Goal: Information Seeking & Learning: Learn about a topic

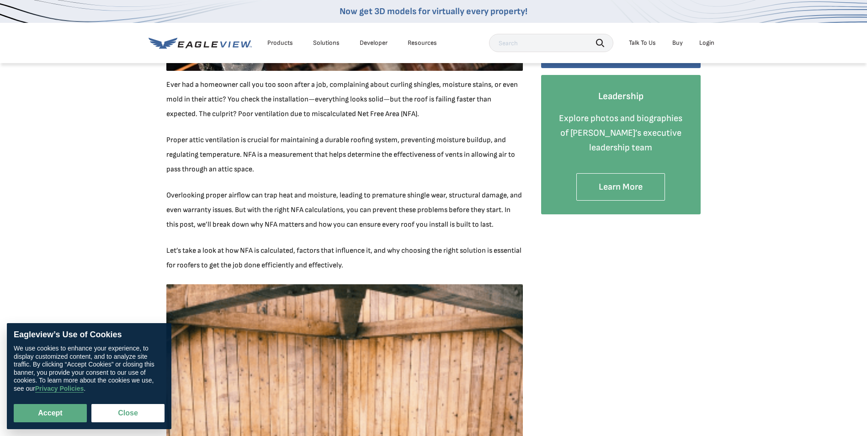
scroll to position [274, 0]
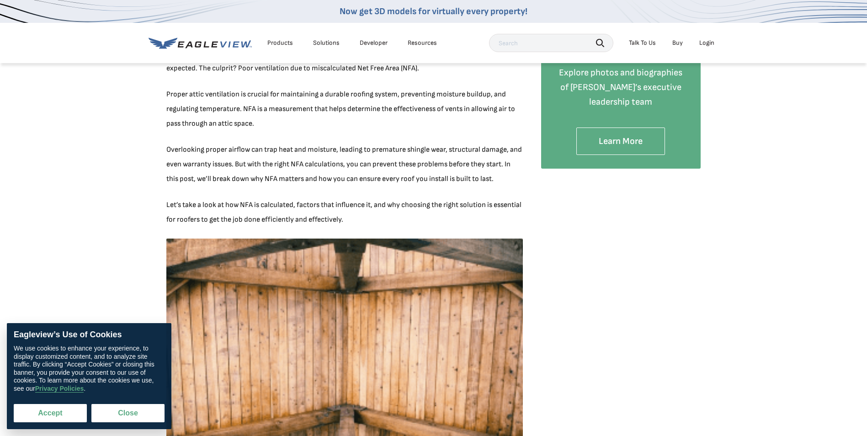
click at [62, 412] on button "Accept" at bounding box center [50, 413] width 73 height 18
checkbox input "true"
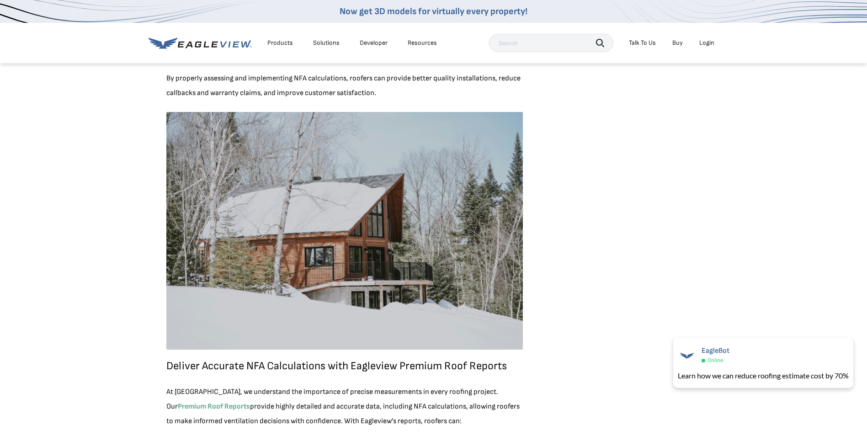
scroll to position [1829, 0]
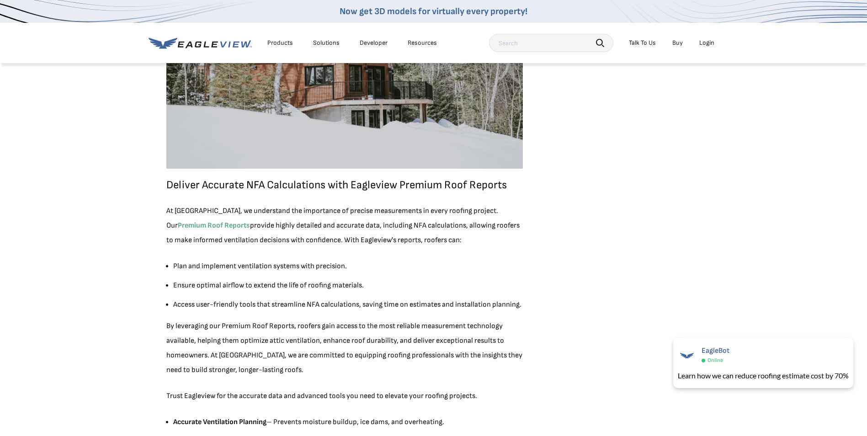
click at [284, 189] on p "Deliver Accurate NFA Calculations with Eagleview Premium Roof Reports" at bounding box center [344, 185] width 357 height 15
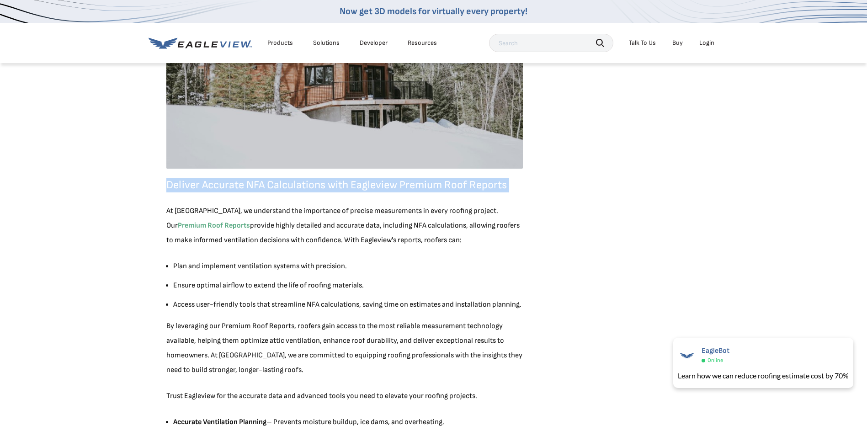
click at [284, 189] on p "Deliver Accurate NFA Calculations with Eagleview Premium Roof Reports" at bounding box center [344, 185] width 357 height 15
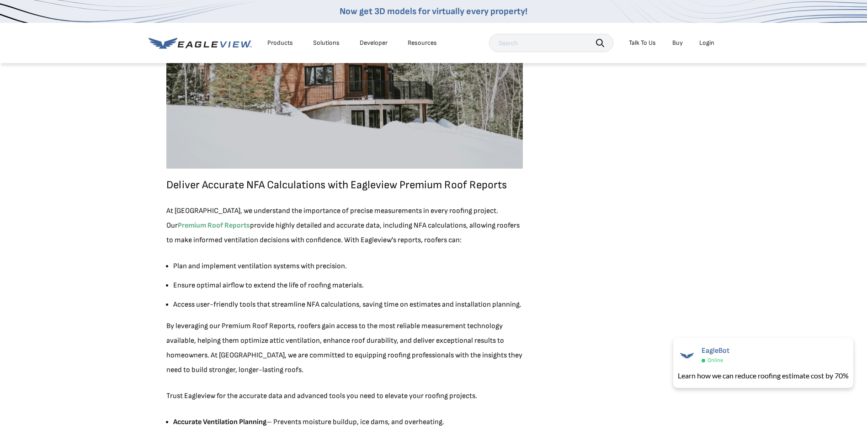
drag, startPoint x: 284, startPoint y: 189, endPoint x: 284, endPoint y: 217, distance: 28.4
click at [284, 217] on p "At [GEOGRAPHIC_DATA], we understand the importance of precise measurements in e…" at bounding box center [344, 226] width 357 height 44
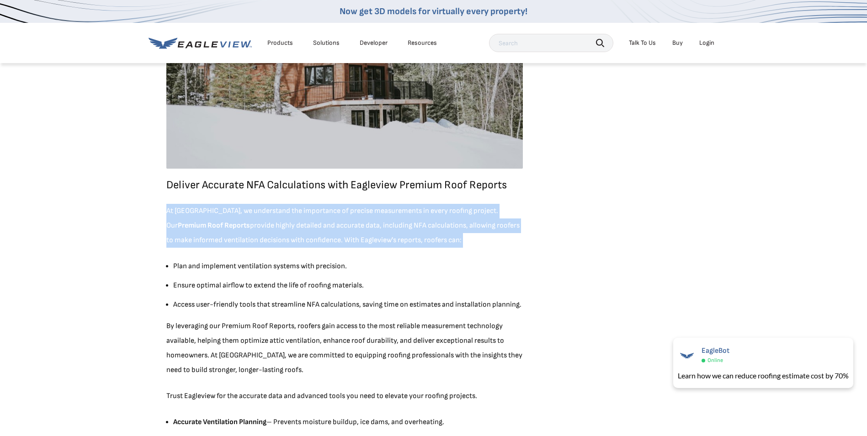
click at [284, 217] on p "At [GEOGRAPHIC_DATA], we understand the importance of precise measurements in e…" at bounding box center [344, 226] width 357 height 44
drag, startPoint x: 284, startPoint y: 217, endPoint x: 284, endPoint y: 231, distance: 14.2
click at [284, 231] on p "At [GEOGRAPHIC_DATA], we understand the importance of precise measurements in e…" at bounding box center [344, 226] width 357 height 44
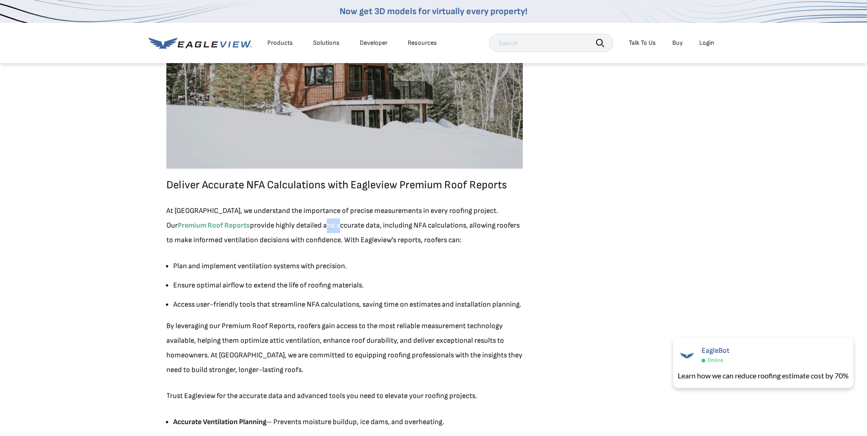
click at [284, 231] on p "At [GEOGRAPHIC_DATA], we understand the importance of precise measurements in e…" at bounding box center [344, 226] width 357 height 44
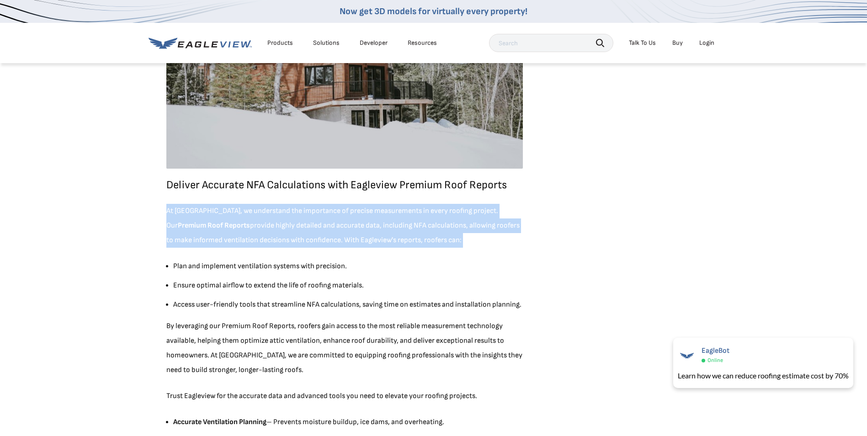
click at [284, 231] on p "At [GEOGRAPHIC_DATA], we understand the importance of precise measurements in e…" at bounding box center [344, 226] width 357 height 44
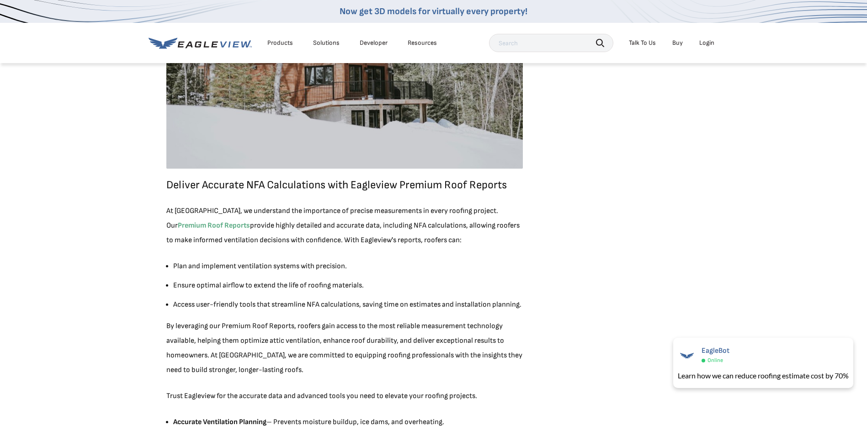
drag, startPoint x: 284, startPoint y: 231, endPoint x: 278, endPoint y: 268, distance: 36.7
click at [278, 268] on li "Plan and implement ventilation systems with precision." at bounding box center [348, 266] width 350 height 15
drag, startPoint x: 278, startPoint y: 268, endPoint x: 274, endPoint y: 283, distance: 15.5
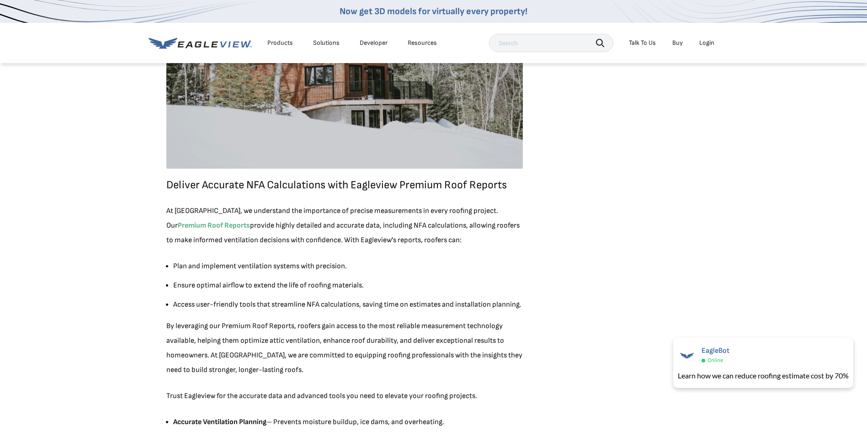
click at [274, 283] on li "Ensure optimal airflow to extend the life of roofing materials." at bounding box center [348, 285] width 350 height 15
drag, startPoint x: 274, startPoint y: 283, endPoint x: 276, endPoint y: 307, distance: 24.3
click at [276, 307] on li "Access user-friendly tools that streamline NFA calculations, saving time on est…" at bounding box center [348, 305] width 350 height 15
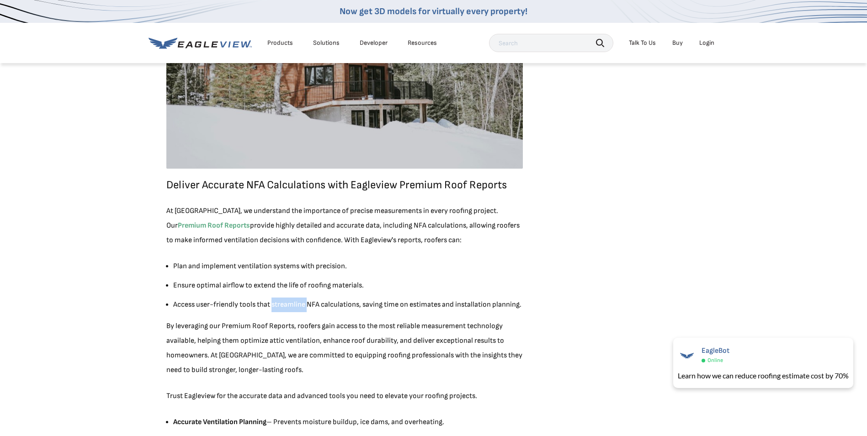
click at [276, 307] on li "Access user-friendly tools that streamline NFA calculations, saving time on est…" at bounding box center [348, 305] width 350 height 15
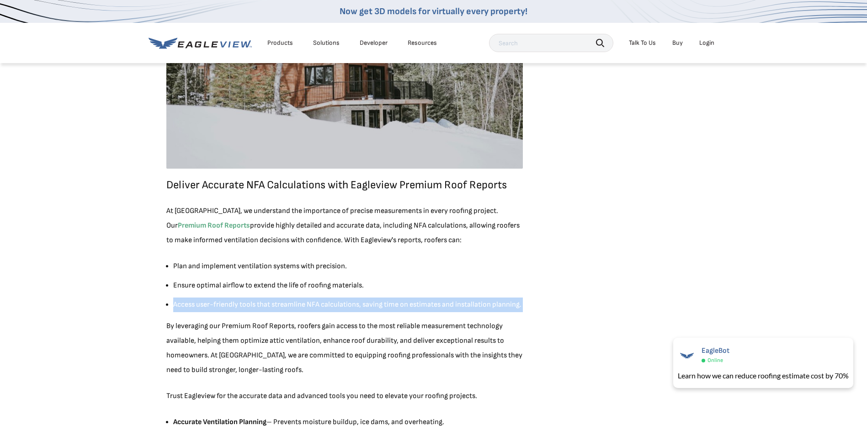
click at [276, 307] on li "Access user-friendly tools that streamline NFA calculations, saving time on est…" at bounding box center [348, 305] width 350 height 15
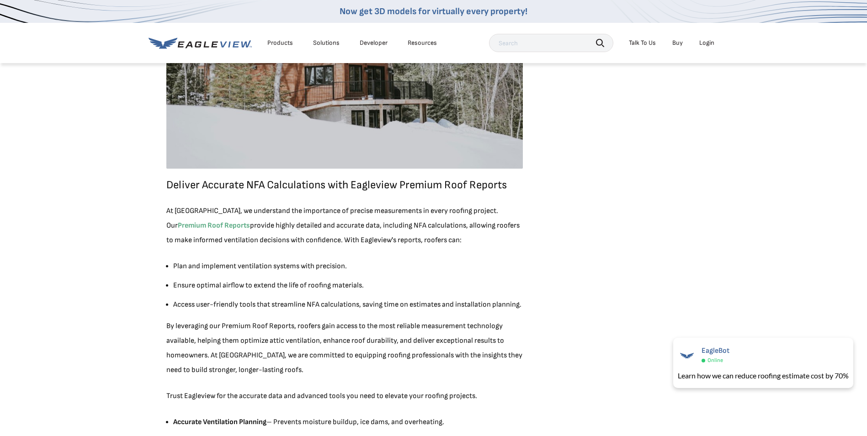
drag, startPoint x: 276, startPoint y: 307, endPoint x: 324, endPoint y: 334, distance: 54.7
click at [324, 334] on p "By leveraging our Premium Roof Reports, roofers gain access to the most reliabl…" at bounding box center [344, 348] width 357 height 59
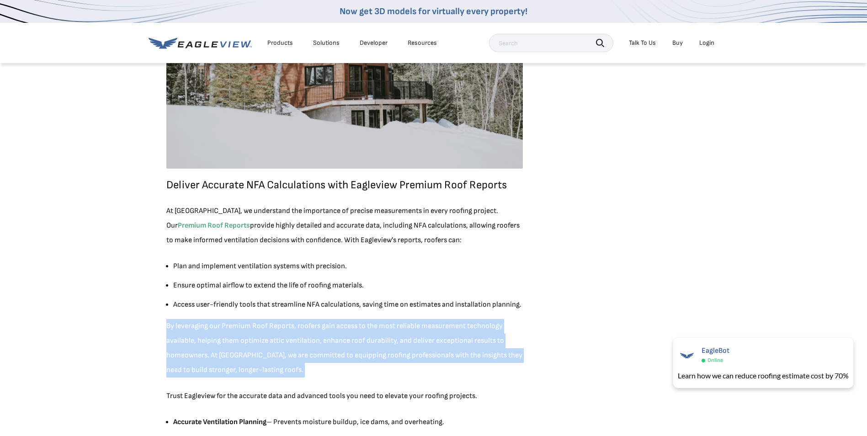
click at [324, 334] on p "By leveraging our Premium Roof Reports, roofers gain access to the most reliabl…" at bounding box center [344, 348] width 357 height 59
drag, startPoint x: 324, startPoint y: 334, endPoint x: 288, endPoint y: 359, distance: 43.6
click at [288, 359] on p "By leveraging our Premium Roof Reports, roofers gain access to the most reliabl…" at bounding box center [344, 348] width 357 height 59
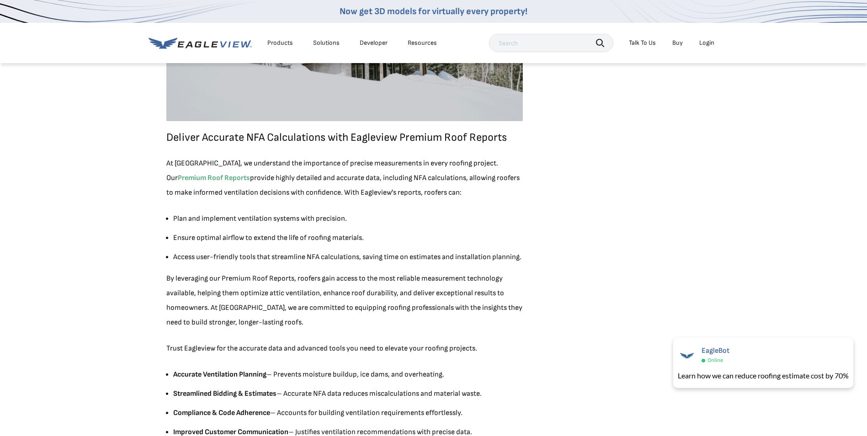
scroll to position [1692, 0]
